Goal: Task Accomplishment & Management: Use online tool/utility

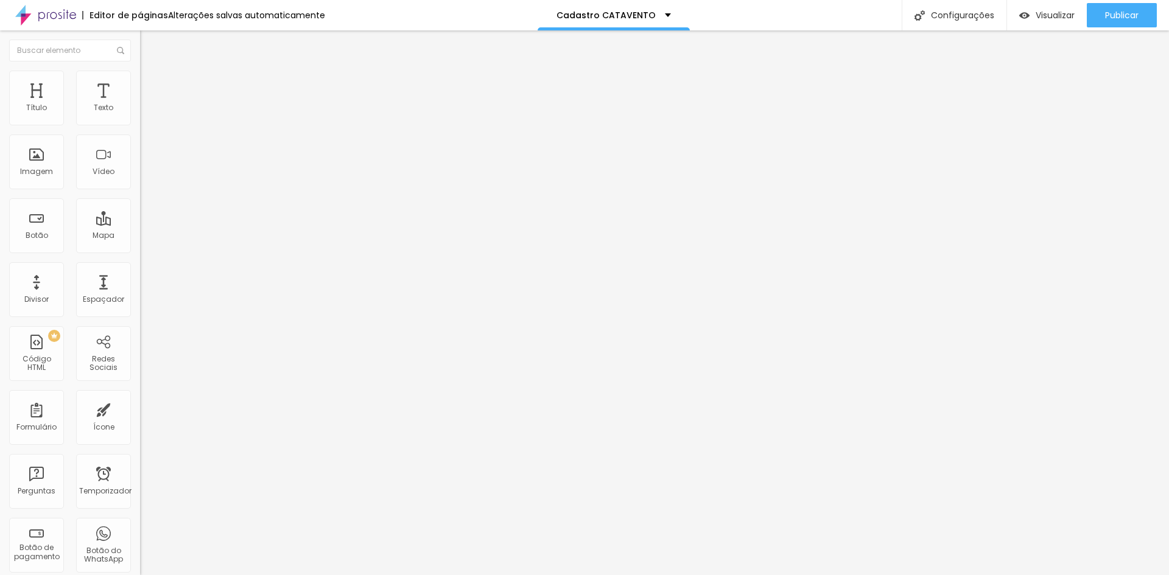
click at [147, 114] on input "3 de julho de 2025 às 23:45" at bounding box center [175, 108] width 56 height 12
click at [108, 158] on span "Próximo mês" at bounding box center [108, 160] width 0 height 14
click at [19, 252] on div "28" at bounding box center [20, 246] width 12 height 12
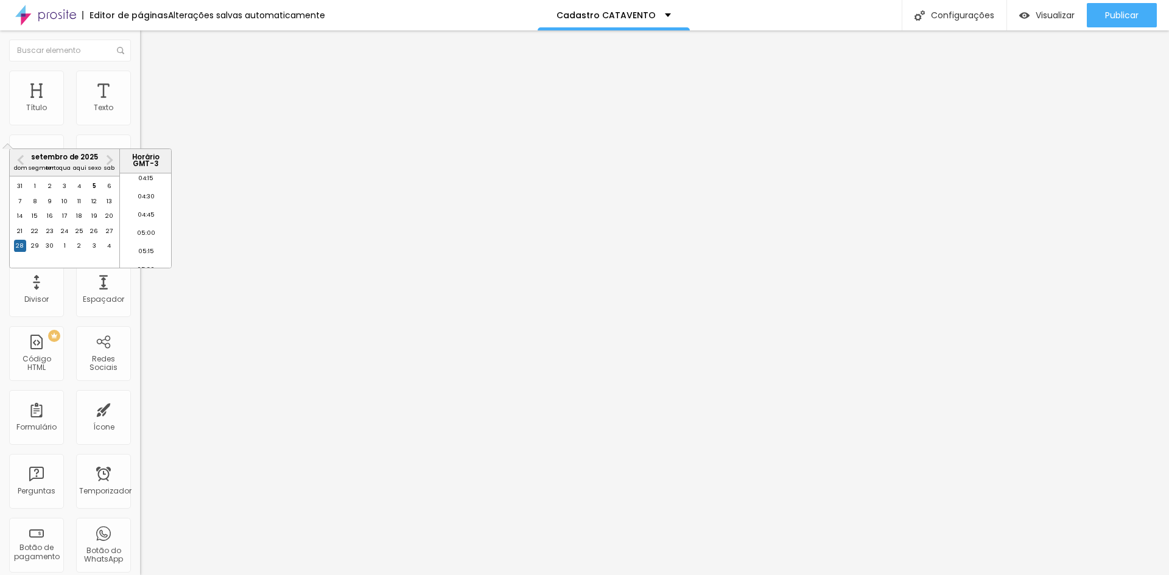
scroll to position [259, 0]
click at [33, 252] on div "29" at bounding box center [35, 246] width 12 height 12
click at [144, 183] on font "00:00" at bounding box center [146, 179] width 18 height 8
type input "29 de setembro de 2025 às 00:00"
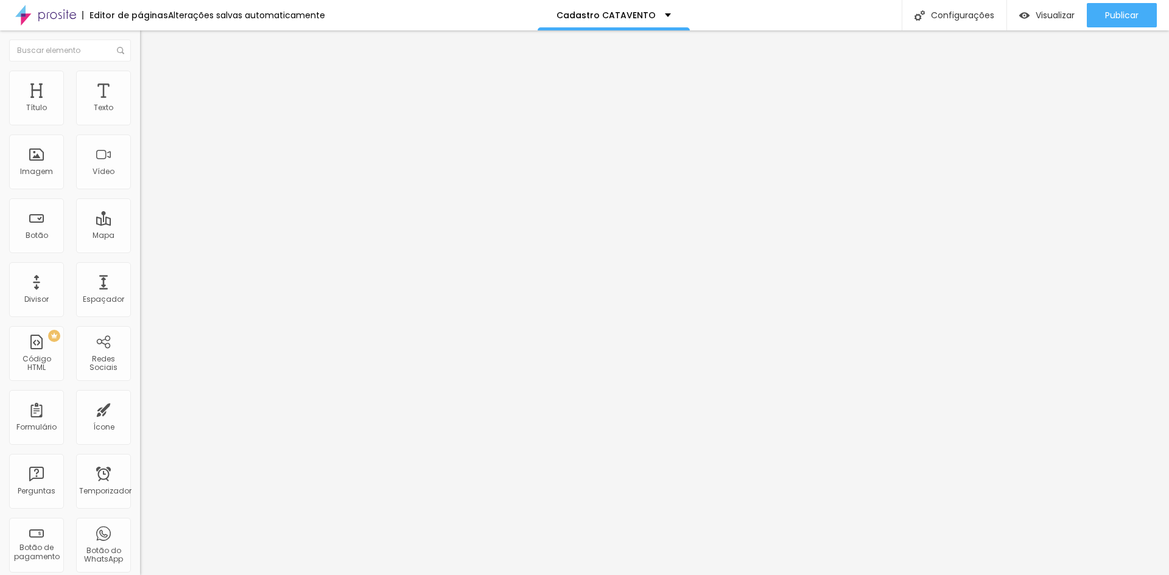
click at [140, 123] on img at bounding box center [143, 126] width 7 height 7
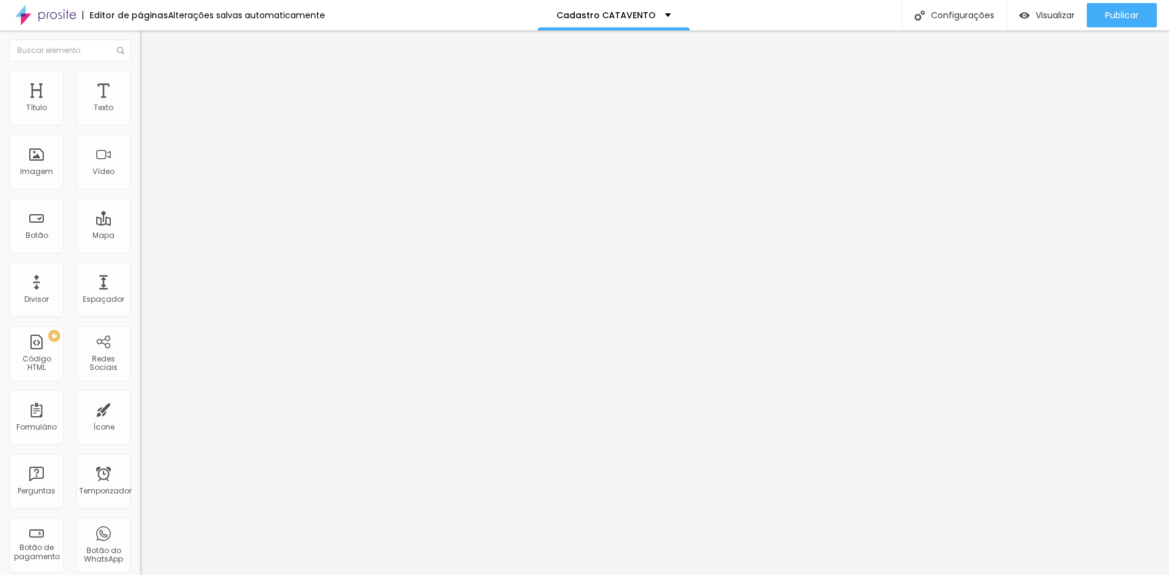
click at [1111, 14] on font "Publicar" at bounding box center [1121, 15] width 33 height 12
click at [140, 123] on img at bounding box center [143, 126] width 7 height 7
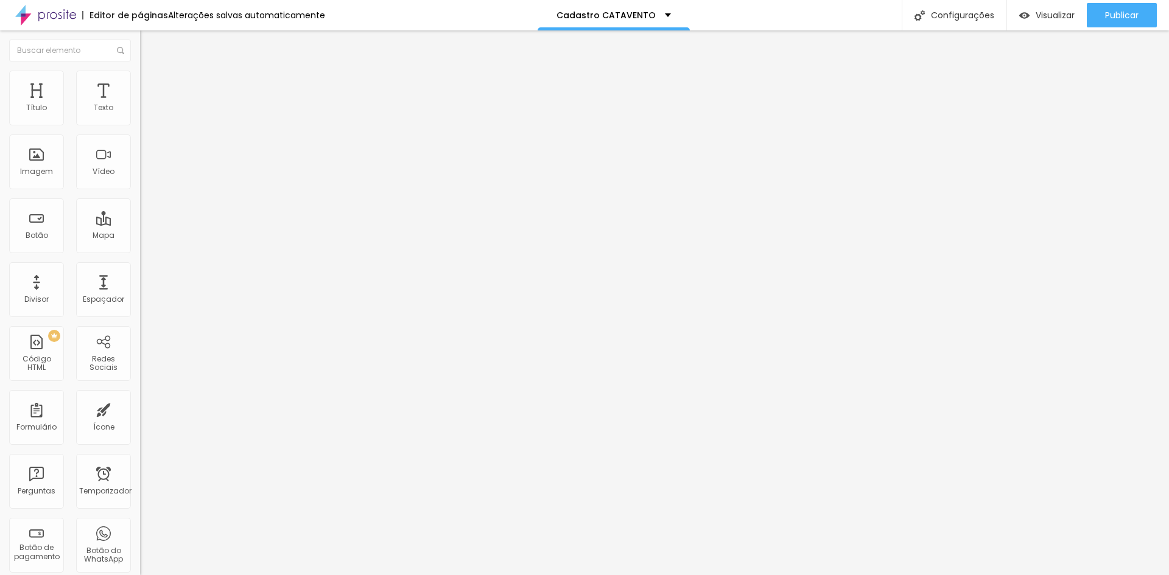
drag, startPoint x: 686, startPoint y: 280, endPoint x: 342, endPoint y: 269, distance: 344.8
paste input "prosite.alboompro.com/content/pages/738158"
drag, startPoint x: 665, startPoint y: 275, endPoint x: 233, endPoint y: 247, distance: 432.7
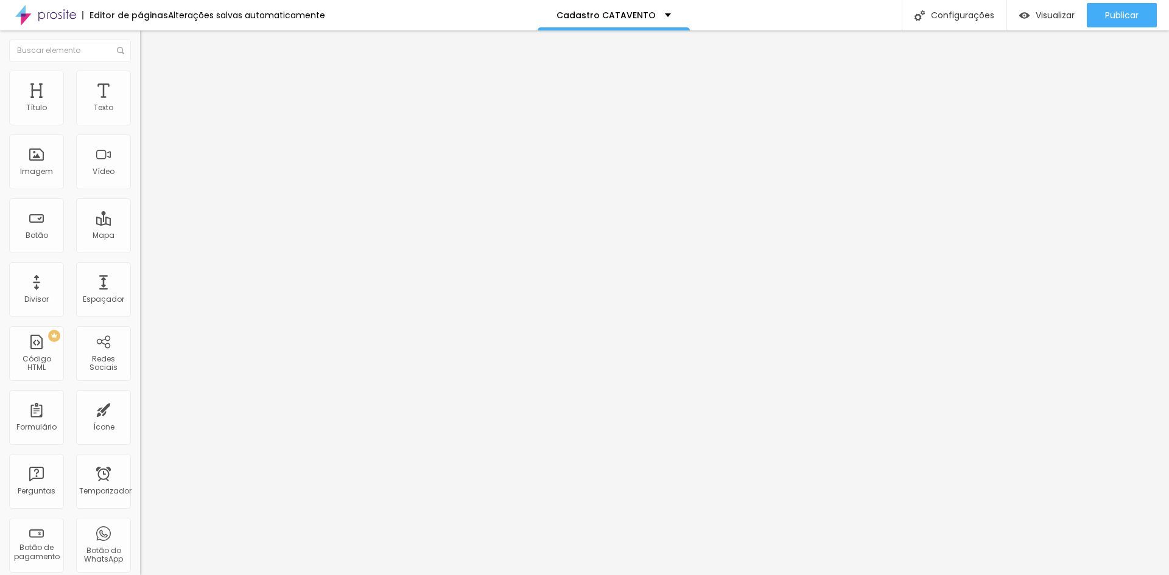
paste input "www.nanahdluizestudio.com/combos-catavento"
type input "https://www.nanahdluizestudio.com/combos-catavento"
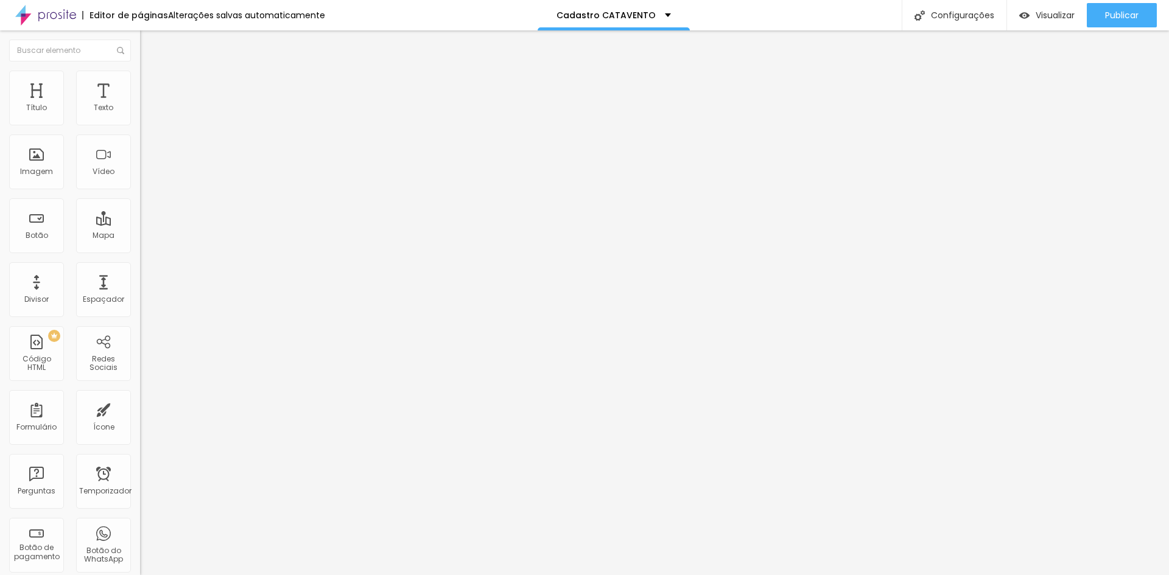
drag, startPoint x: 496, startPoint y: 128, endPoint x: 345, endPoint y: 128, distance: 150.4
type input "Form Catavento"
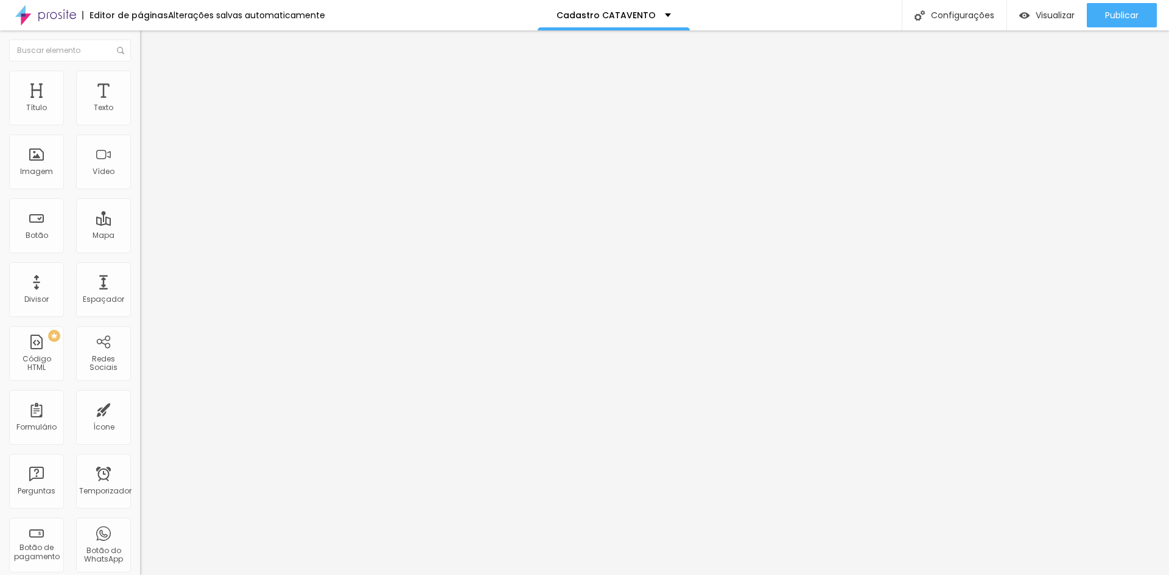
click at [1122, 17] on font "Publicar" at bounding box center [1121, 15] width 33 height 12
click at [140, 83] on li "Avançado" at bounding box center [210, 89] width 140 height 12
click at [140, 77] on li "Estilo" at bounding box center [210, 77] width 140 height 12
click at [140, 69] on img at bounding box center [145, 63] width 11 height 11
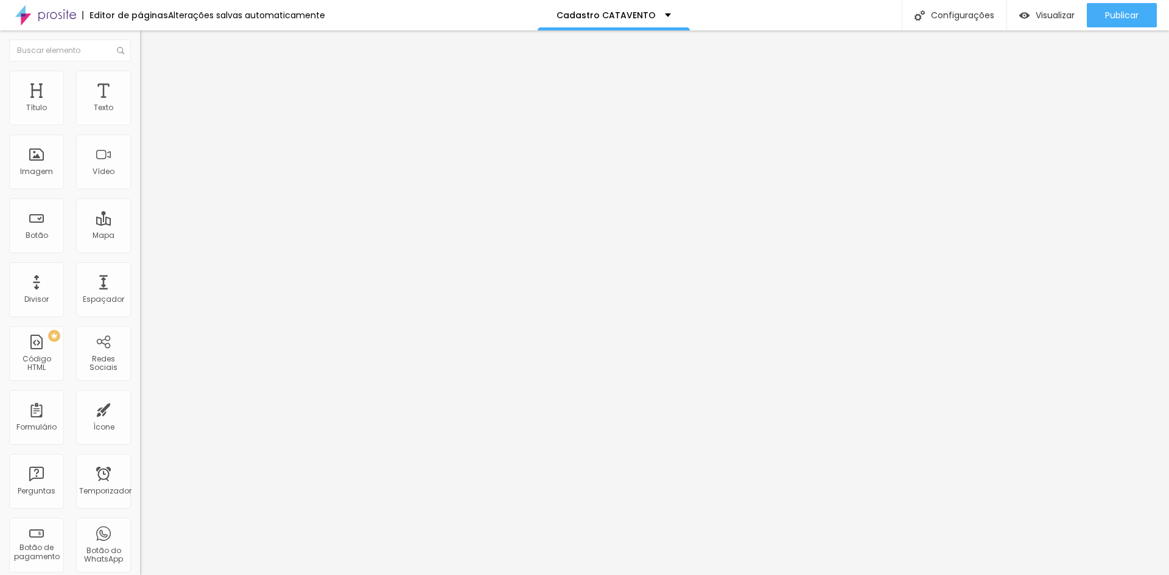
click at [140, 47] on button "Editar nulo" at bounding box center [210, 44] width 140 height 28
click at [1049, 14] on font "Visualizar" at bounding box center [1055, 15] width 39 height 12
click at [140, 123] on img at bounding box center [143, 126] width 7 height 7
